Goal: Use online tool/utility: Utilize a website feature to perform a specific function

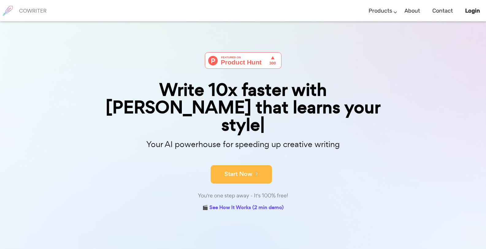
click at [256, 170] on icon at bounding box center [255, 173] width 6 height 7
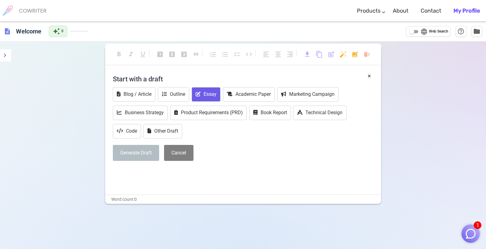
click at [202, 94] on button "Essay" at bounding box center [206, 94] width 29 height 14
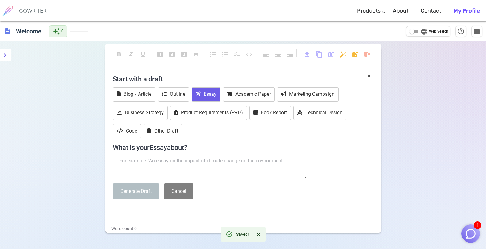
click at [209, 170] on textarea at bounding box center [211, 165] width 196 height 26
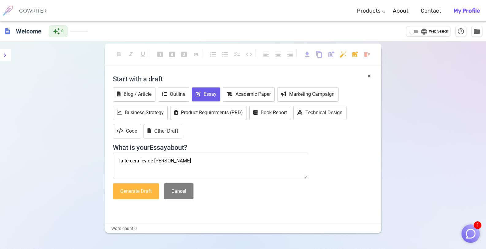
type textarea "la tercera ley de [PERSON_NAME]"
click at [144, 188] on button "Generate Draft" at bounding box center [136, 191] width 46 height 16
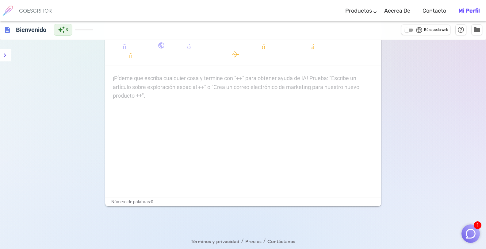
scroll to position [100, 0]
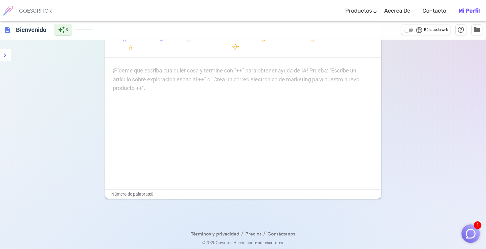
click at [200, 83] on div "¡Pídeme que escriba cualquier cosa y termine con "++" para obtener ayuda de IA!…" at bounding box center [243, 79] width 261 height 26
